Goal: Information Seeking & Learning: Learn about a topic

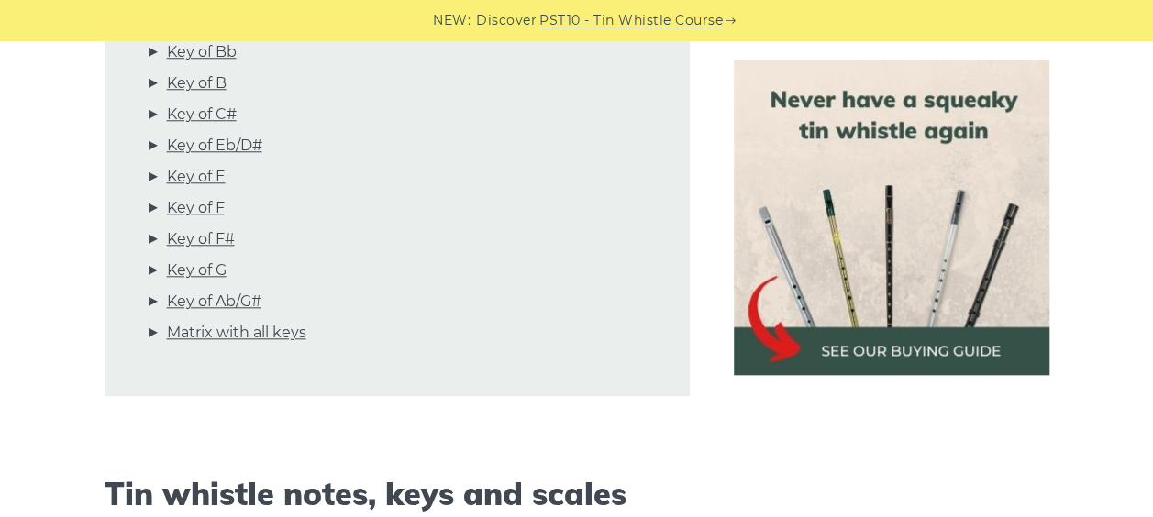
scroll to position [642, 0]
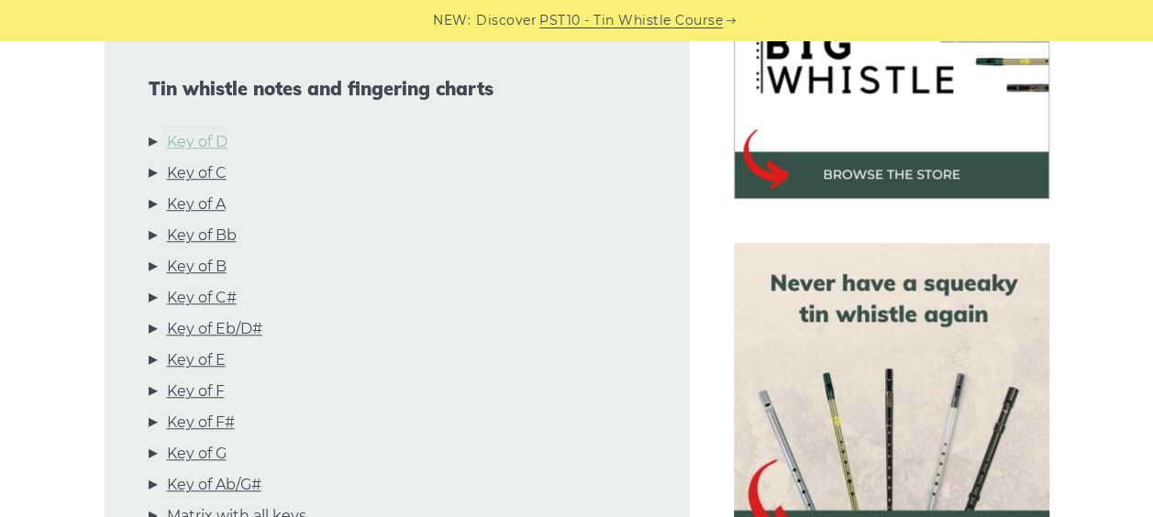
click at [193, 141] on link "Key of D" at bounding box center [197, 142] width 61 height 24
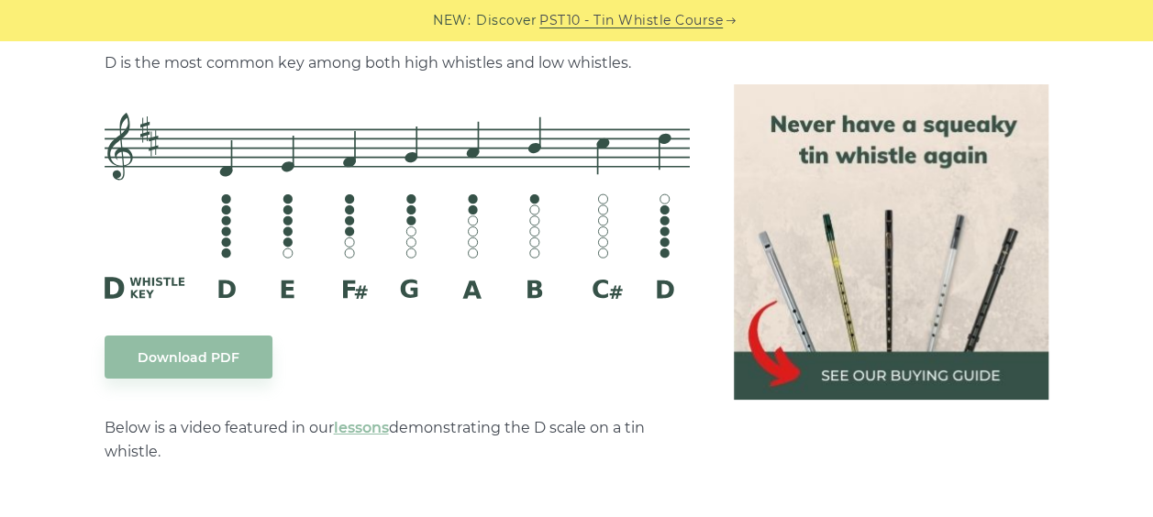
scroll to position [2951, 0]
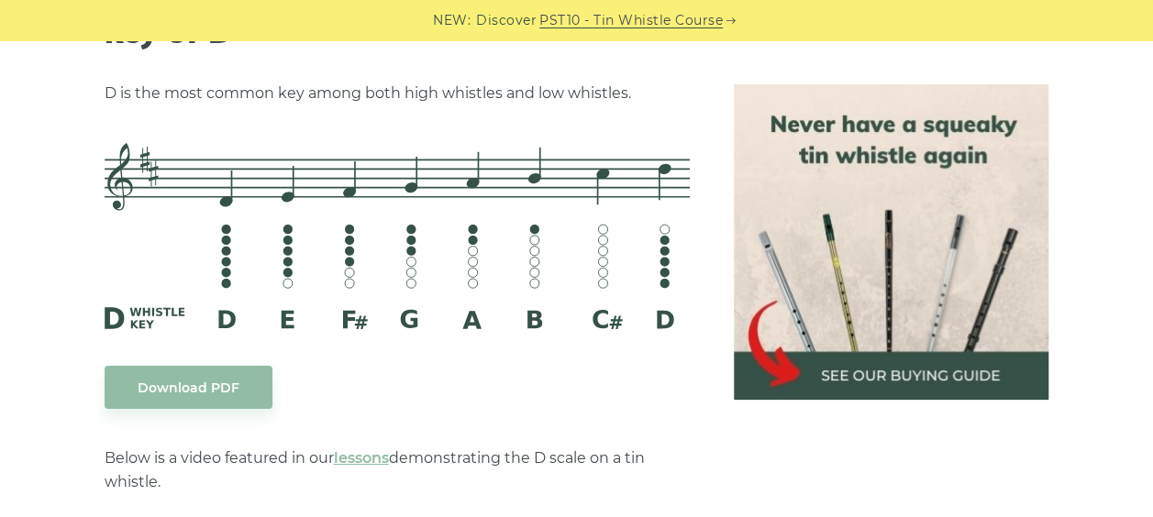
drag, startPoint x: 773, startPoint y: 360, endPoint x: 319, endPoint y: 429, distance: 458.6
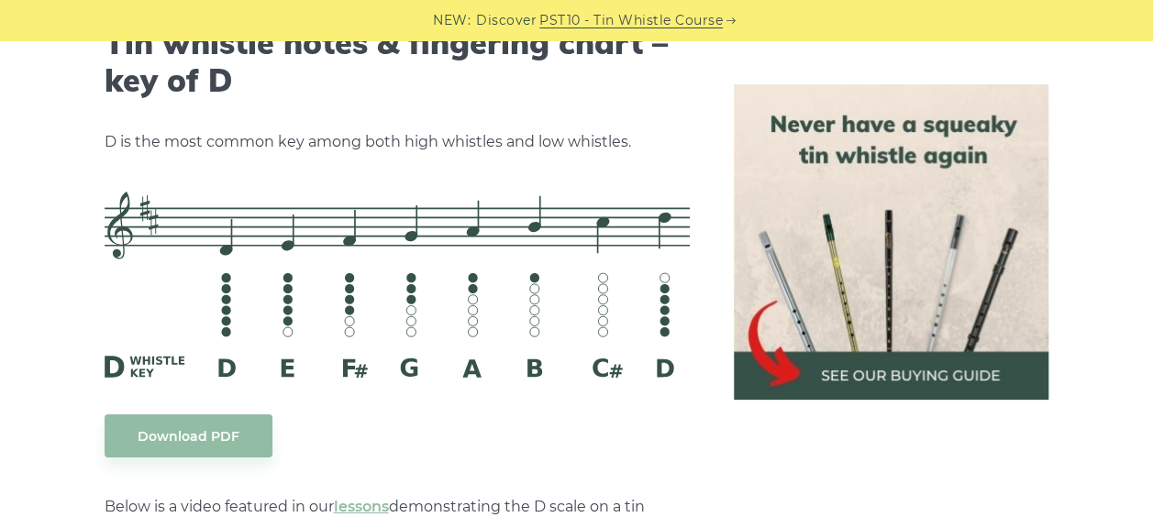
scroll to position [2767, 0]
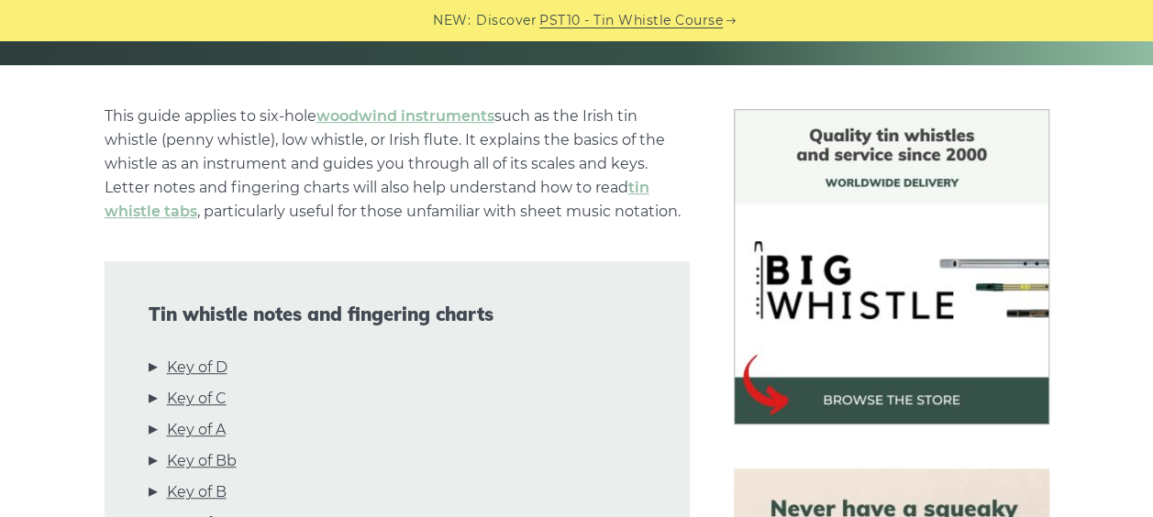
scroll to position [459, 0]
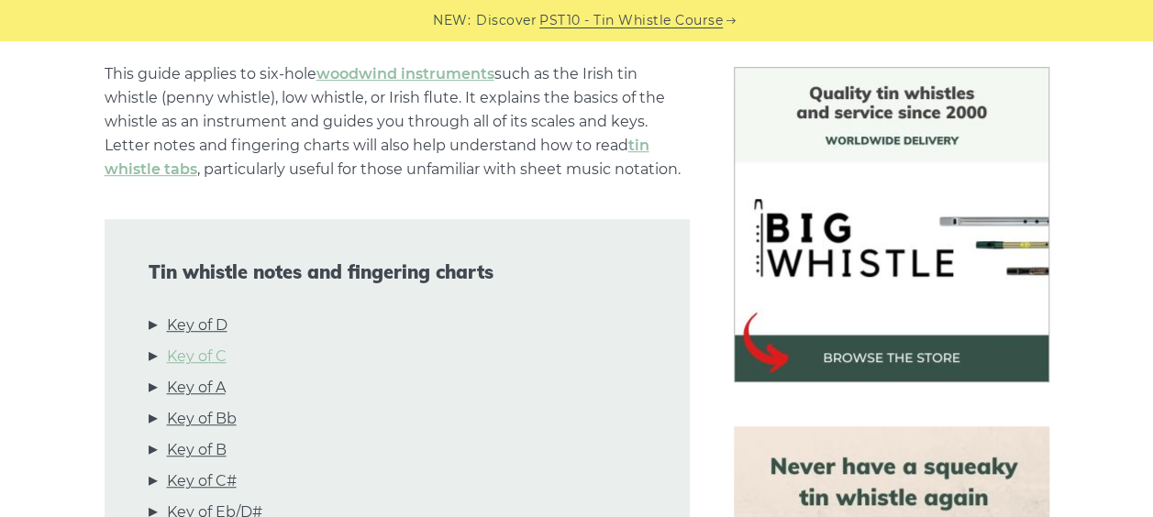
click at [204, 363] on link "Key of C" at bounding box center [197, 357] width 60 height 24
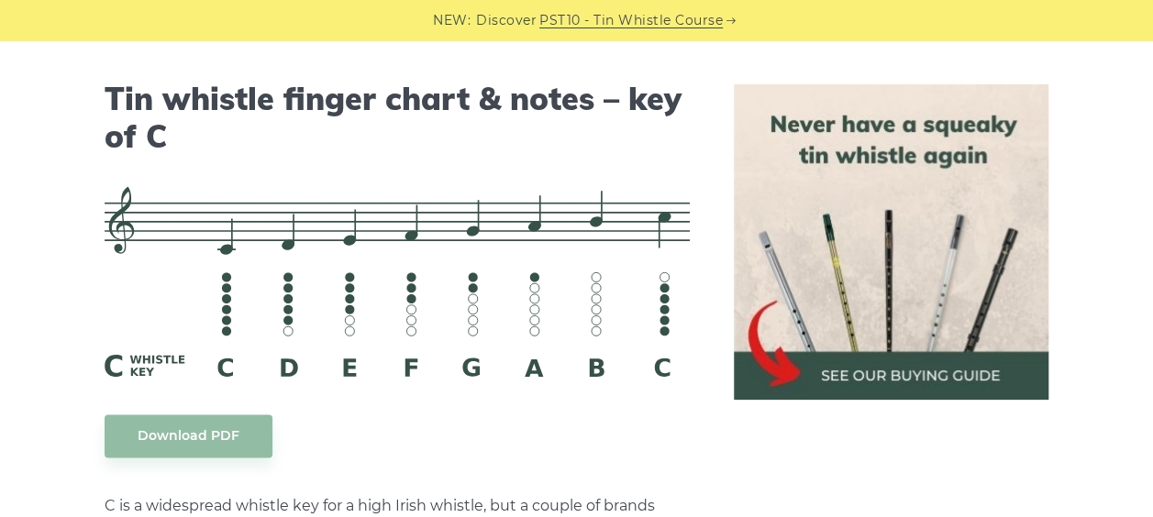
scroll to position [4595, 0]
